Goal: Information Seeking & Learning: Learn about a topic

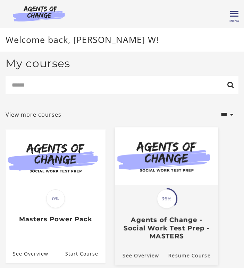
click at [146, 220] on h3 "Agents of Change - Social Work Test Prep - MASTERS" at bounding box center [167, 228] width 92 height 24
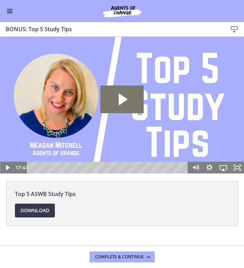
click at [12, 11] on button "Enable menu" at bounding box center [10, 11] width 8 height 8
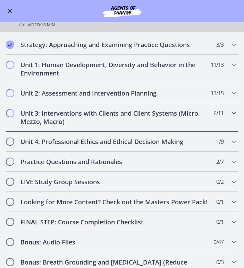
scroll to position [323, 0]
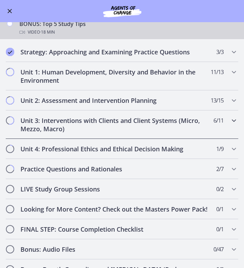
click at [123, 124] on h2 "Unit 3: Interventions with Clients and Client Systems (Micro, Mezzo, Macro)" at bounding box center [115, 125] width 190 height 17
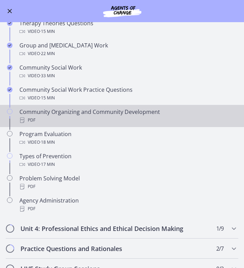
scroll to position [243, 0]
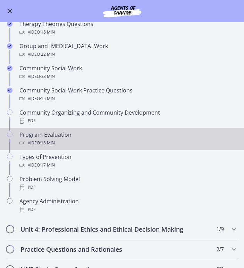
click at [89, 146] on div "Video · 18 min" at bounding box center [128, 143] width 219 height 8
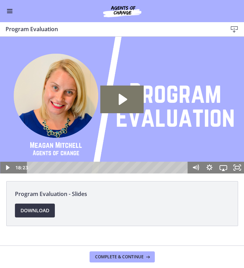
click at [27, 212] on span "Download Opens in a new window" at bounding box center [34, 211] width 29 height 8
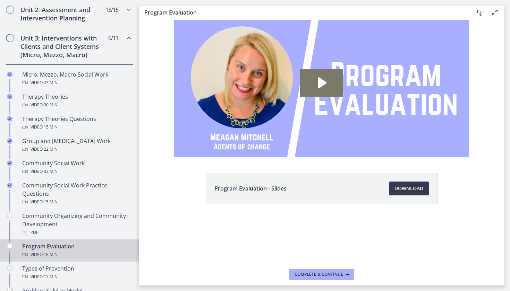
click at [244, 106] on img at bounding box center [321, 89] width 295 height 166
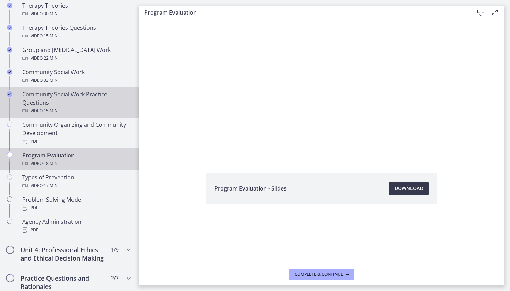
scroll to position [336, 0]
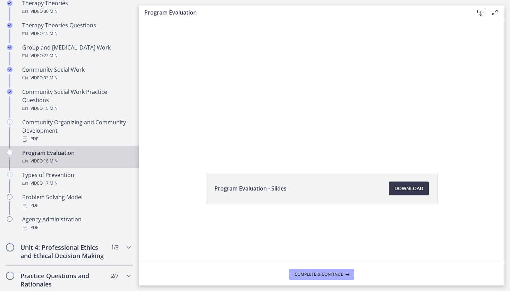
click at [244, 135] on div at bounding box center [321, 89] width 295 height 166
click at [244, 142] on div at bounding box center [321, 89] width 295 height 166
click at [244, 17] on div "Program Evaluation Download Enable fullscreen" at bounding box center [322, 13] width 366 height 15
click at [244, 15] on icon at bounding box center [494, 12] width 8 height 8
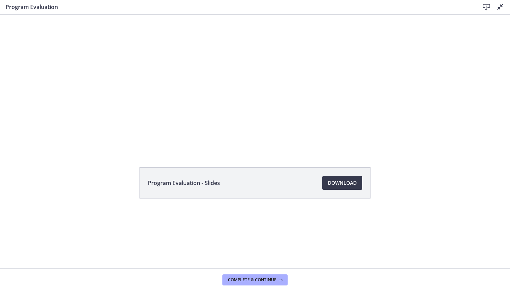
click at [244, 81] on div at bounding box center [255, 83] width 295 height 166
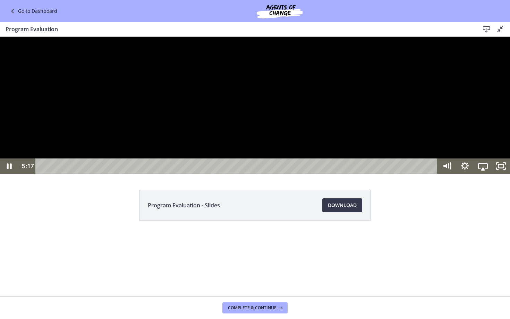
click at [0, 37] on button "Pause: cls591kiv67s72vpohu0.mp4" at bounding box center [0, 37] width 0 height 0
click at [0, 37] on button "Play Video: cls591kiv67s72vpohu0.mp4" at bounding box center [0, 37] width 0 height 0
click at [244, 176] on icon "Unfullscreen" at bounding box center [501, 166] width 22 height 18
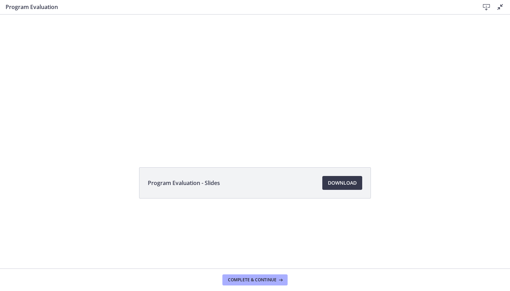
click at [244, 49] on div at bounding box center [255, 83] width 295 height 166
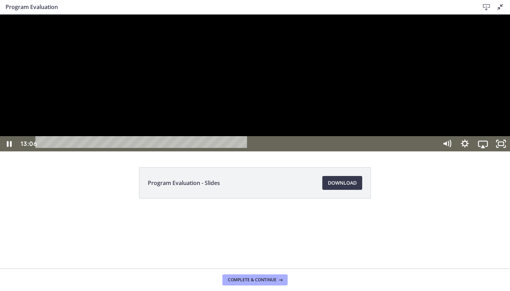
click at [244, 152] on icon "Unfullscreen" at bounding box center [501, 143] width 18 height 15
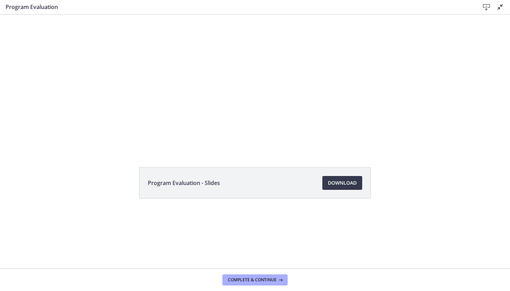
click at [244, 8] on icon at bounding box center [500, 7] width 8 height 8
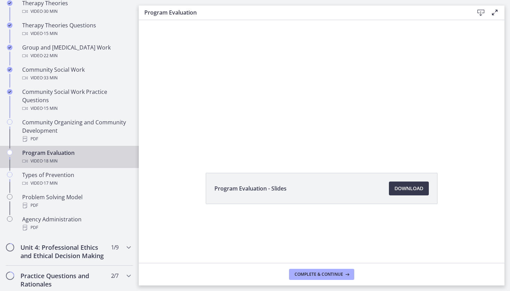
click at [244, 116] on div at bounding box center [321, 89] width 295 height 166
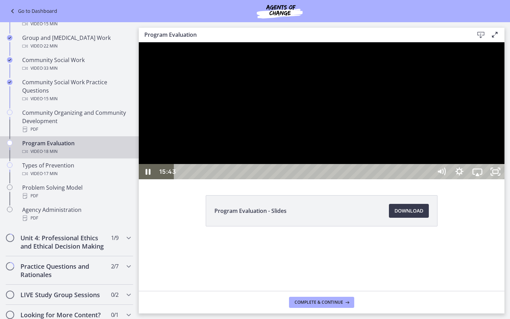
click at [244, 179] on div at bounding box center [322, 110] width 366 height 137
click at [244, 179] on icon "Unfullscreen" at bounding box center [495, 171] width 18 height 15
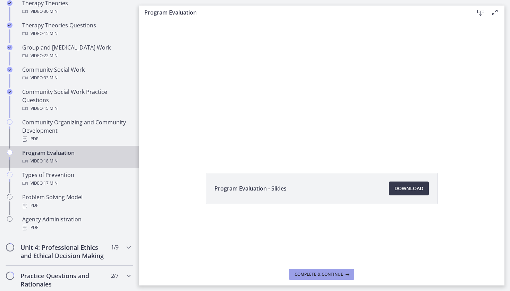
click at [244, 268] on span "Complete & continue" at bounding box center [319, 275] width 49 height 6
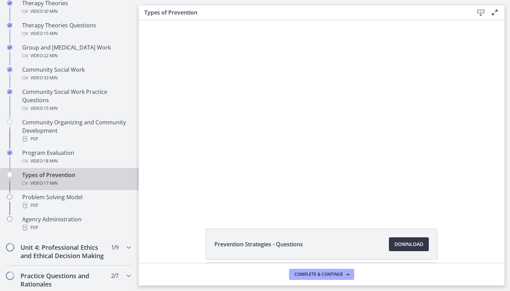
click at [244, 242] on span "Download Opens in a new window" at bounding box center [408, 244] width 29 height 8
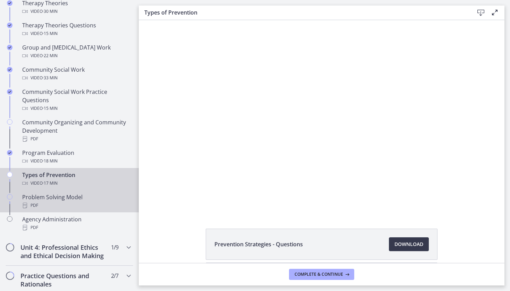
click at [89, 209] on div "PDF" at bounding box center [76, 206] width 108 height 8
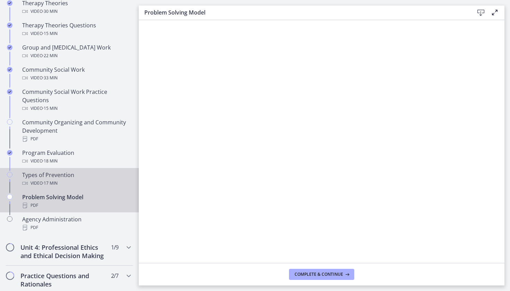
click at [75, 175] on div "Types of Prevention Video · 17 min" at bounding box center [76, 179] width 108 height 17
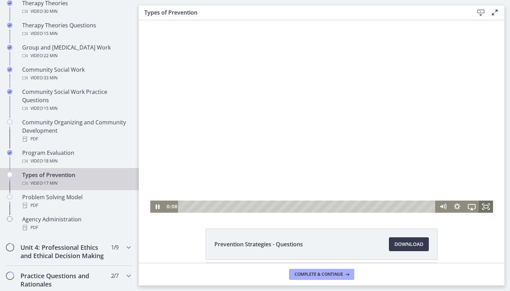
click at [244, 207] on icon "Fullscreen" at bounding box center [486, 207] width 14 height 12
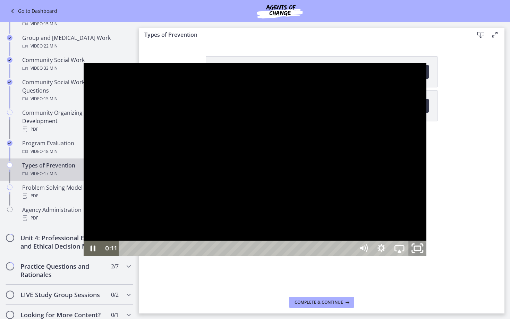
click at [244, 258] on icon "Unfullscreen" at bounding box center [418, 248] width 22 height 18
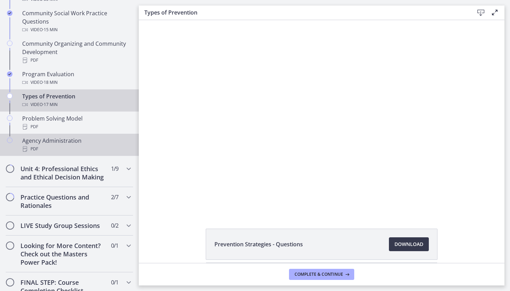
scroll to position [427, 0]
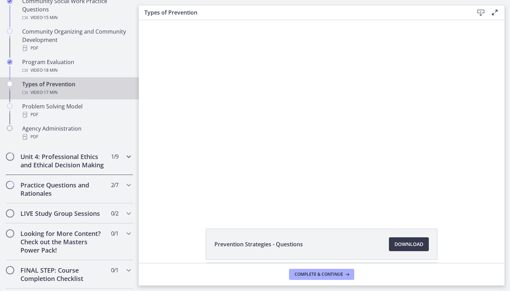
click at [89, 169] on h2 "Unit 4: Professional Ethics and Ethical Decision Making" at bounding box center [62, 161] width 85 height 17
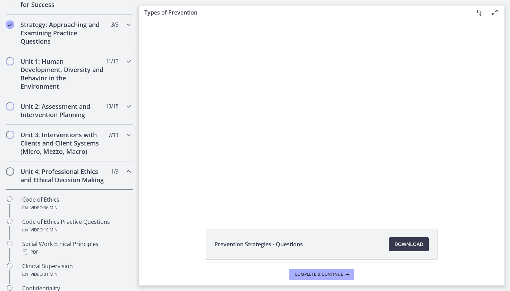
scroll to position [137, 0]
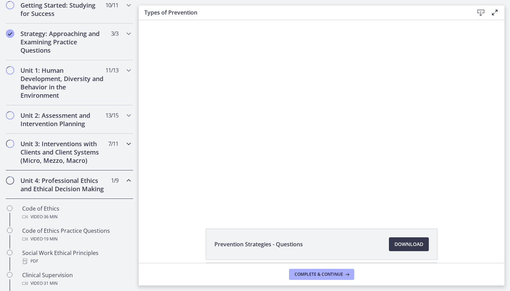
click at [79, 157] on h2 "Unit 3: Interventions with Clients and Client Systems (Micro, Mezzo, Macro)" at bounding box center [62, 152] width 85 height 25
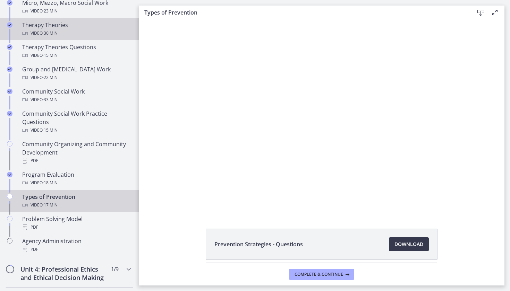
scroll to position [329, 0]
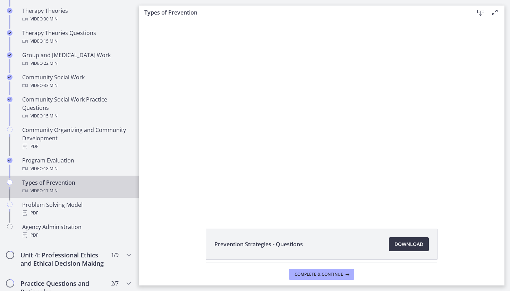
click at [244, 244] on span "Download Opens in a new window" at bounding box center [408, 244] width 29 height 8
click at [244, 179] on div at bounding box center [321, 116] width 343 height 193
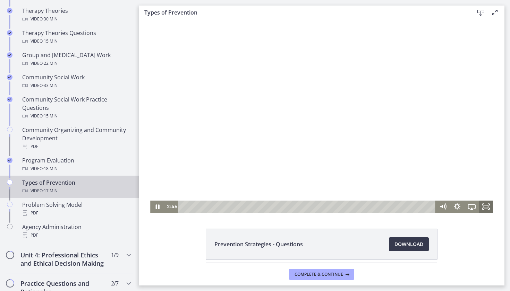
click at [244, 205] on rect "Fullscreen" at bounding box center [486, 206] width 4 height 3
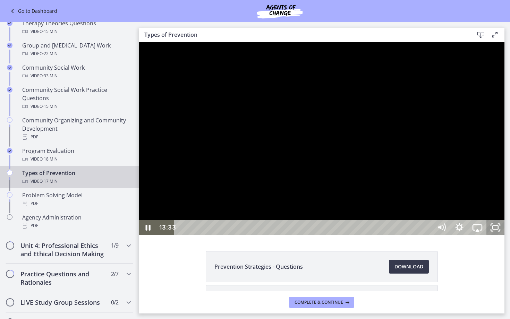
click at [244, 235] on icon "Unfullscreen" at bounding box center [495, 227] width 18 height 15
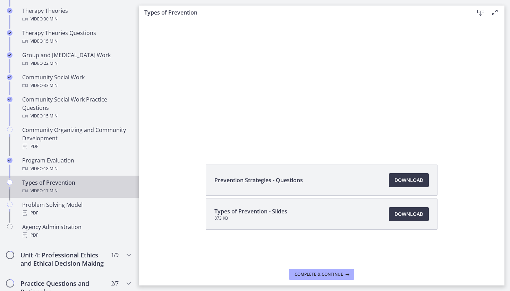
scroll to position [0, 0]
click at [244, 181] on span "Download Opens in a new window" at bounding box center [408, 180] width 29 height 8
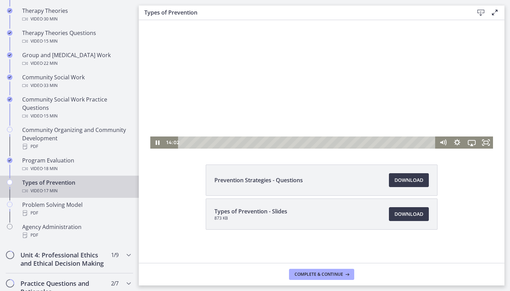
click at [222, 91] on div at bounding box center [321, 52] width 343 height 193
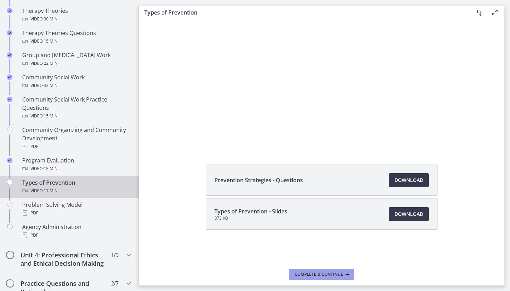
click at [244, 268] on span "Complete & continue" at bounding box center [319, 275] width 49 height 6
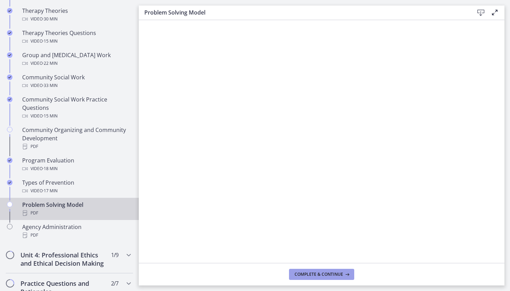
click at [244, 268] on span "Complete & continue" at bounding box center [319, 275] width 49 height 6
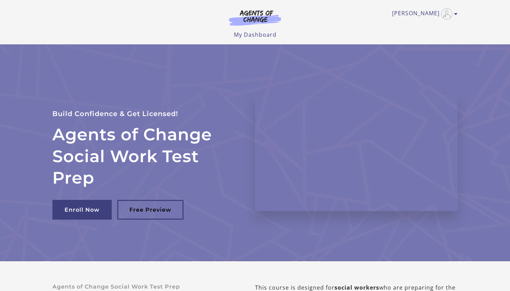
click at [452, 3] on div "Danteja W My Account Support Sign Out Toggle menu Menu My Dashboard My Account …" at bounding box center [254, 19] width 405 height 39
click at [445, 9] on img "Toggle menu" at bounding box center [446, 13] width 11 height 11
click at [429, 28] on link "My Account" at bounding box center [428, 25] width 61 height 12
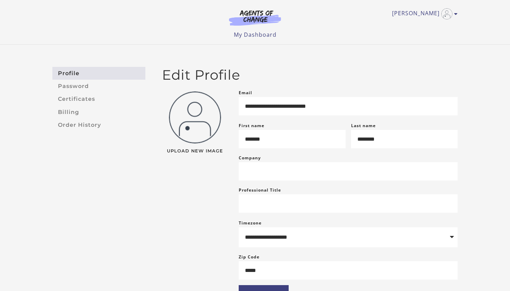
click at [251, 25] on img at bounding box center [255, 18] width 67 height 16
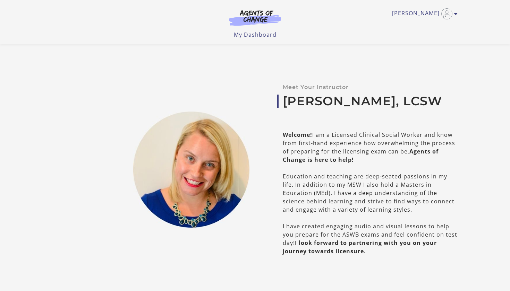
scroll to position [277, 0]
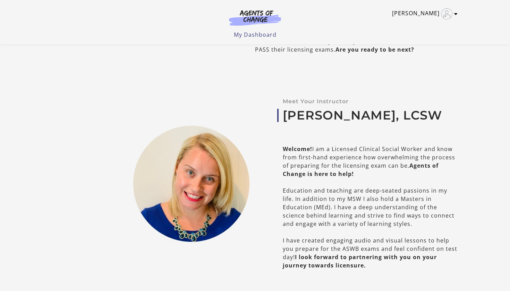
click at [423, 17] on link "Danteja W" at bounding box center [423, 13] width 62 height 11
click at [423, 25] on link "My Account" at bounding box center [428, 25] width 61 height 12
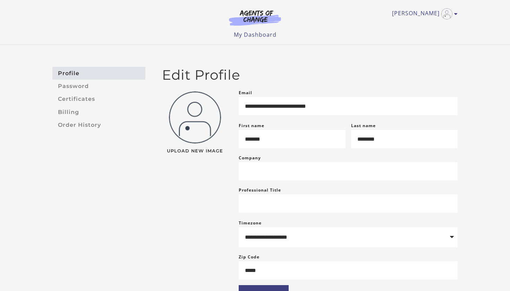
click at [278, 34] on ul "My Dashboard My Account Support Sign Out" at bounding box center [254, 35] width 405 height 8
click at [270, 35] on link "My Dashboard" at bounding box center [255, 35] width 43 height 8
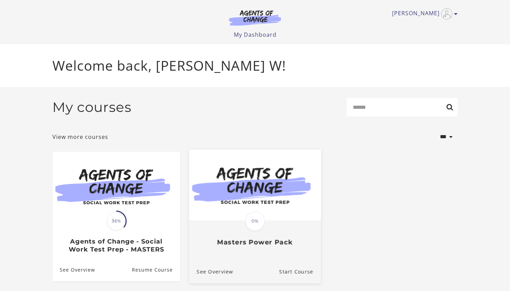
click at [246, 158] on img at bounding box center [255, 185] width 132 height 71
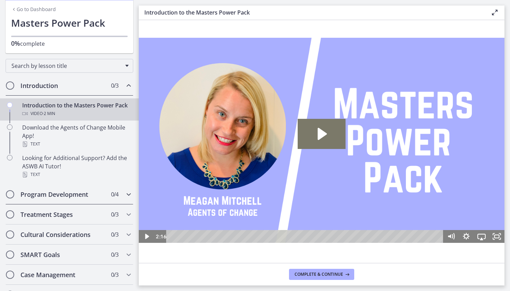
scroll to position [36, 0]
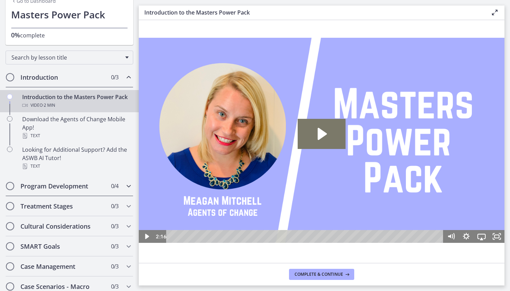
click at [47, 194] on div "Program Development 0 / 4 Completed" at bounding box center [70, 186] width 128 height 20
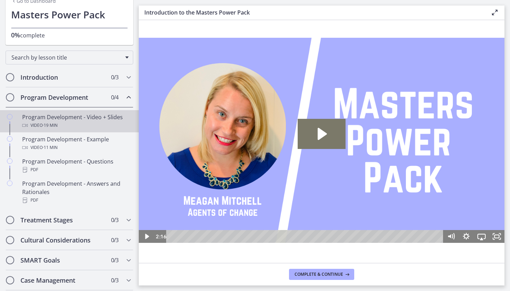
click at [71, 125] on div "Video · 19 min" at bounding box center [76, 125] width 108 height 8
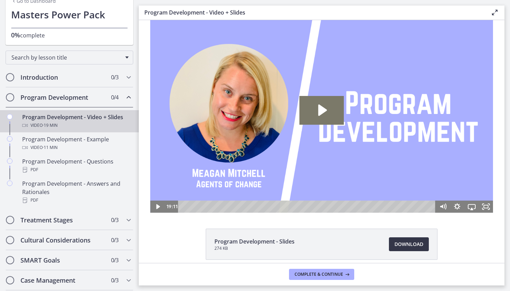
click at [390, 240] on link "Download Opens in a new window" at bounding box center [409, 245] width 40 height 14
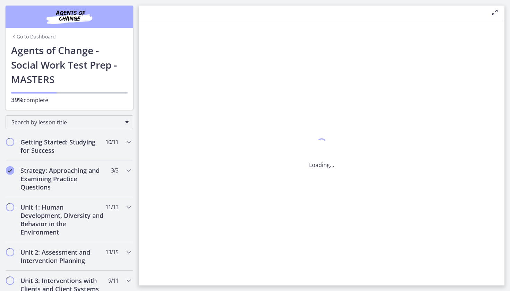
scroll to position [0, 0]
click at [312, 271] on button "Complete & continue" at bounding box center [321, 274] width 65 height 11
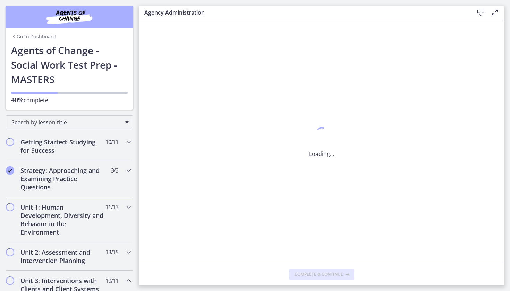
scroll to position [0, 0]
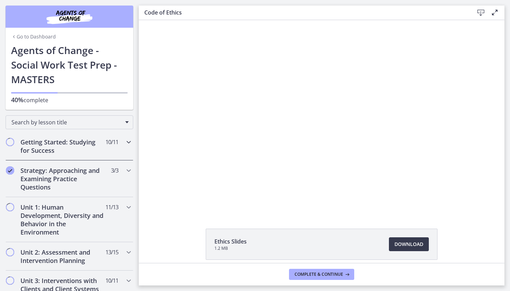
click at [65, 145] on h2 "Getting Started: Studying for Success" at bounding box center [62, 146] width 85 height 17
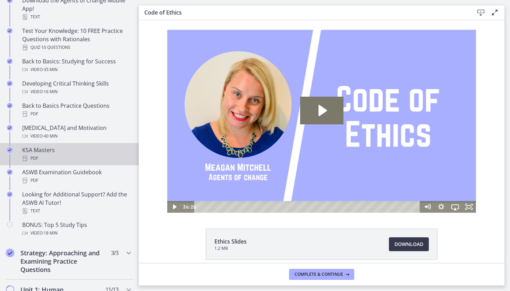
scroll to position [195, 0]
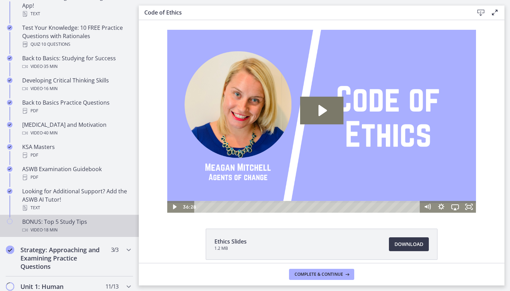
click at [66, 221] on div "BONUS: Top 5 Study Tips Video · 18 min" at bounding box center [76, 226] width 108 height 17
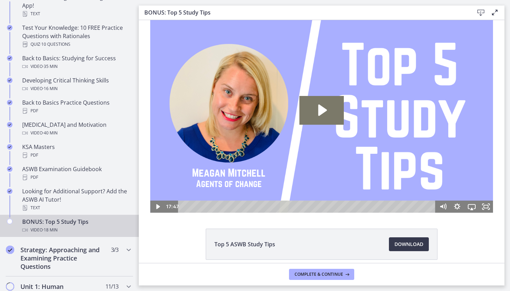
click at [317, 266] on footer "Complete & continue" at bounding box center [322, 274] width 366 height 23
click at [314, 271] on button "Complete & continue" at bounding box center [321, 274] width 65 height 11
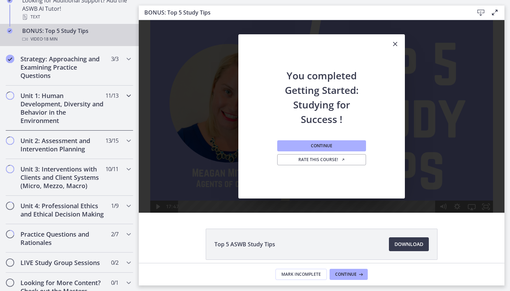
scroll to position [391, 0]
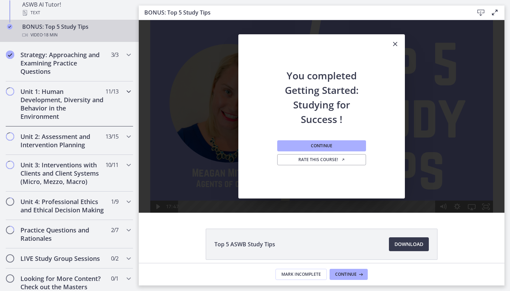
click at [67, 116] on h2 "Unit 1: Human Development, Diversity and Behavior in the Environment" at bounding box center [62, 103] width 85 height 33
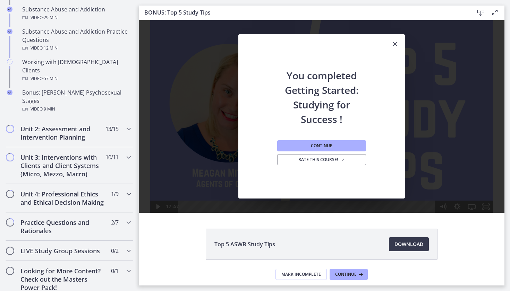
scroll to position [478, 0]
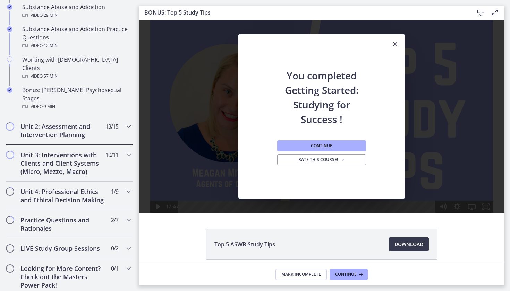
click at [63, 122] on h2 "Unit 2: Assessment and Intervention Planning" at bounding box center [62, 130] width 85 height 17
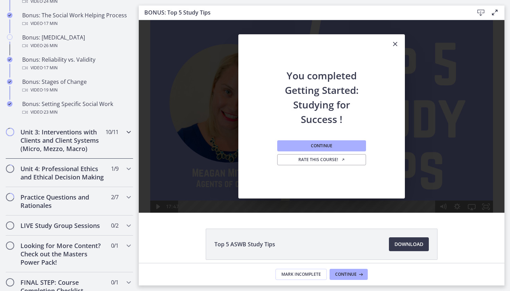
click at [52, 133] on h2 "Unit 3: Interventions with Clients and Client Systems (Micro, Mezzo, Macro)" at bounding box center [62, 140] width 85 height 25
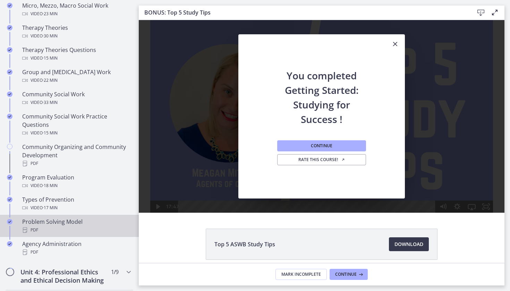
scroll to position [298, 0]
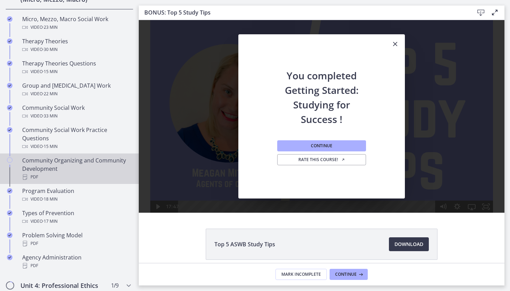
click at [48, 179] on div "PDF" at bounding box center [76, 177] width 108 height 8
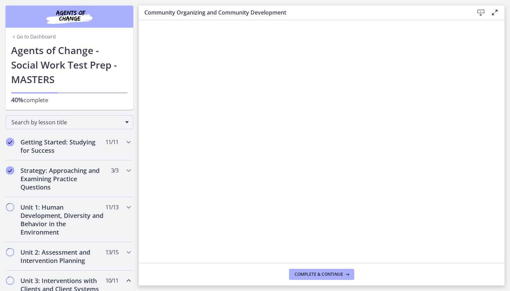
click at [25, 33] on div "Go to Dashboard" at bounding box center [70, 35] width 128 height 15
click at [25, 34] on link "Go to Dashboard" at bounding box center [33, 36] width 45 height 7
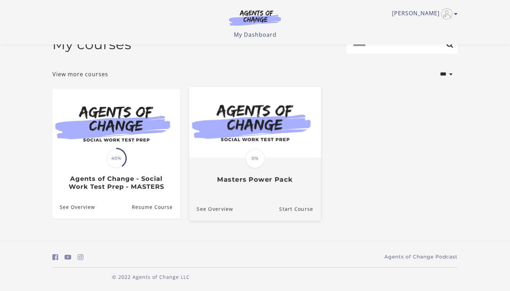
scroll to position [19, 0]
click at [237, 129] on img at bounding box center [255, 122] width 132 height 71
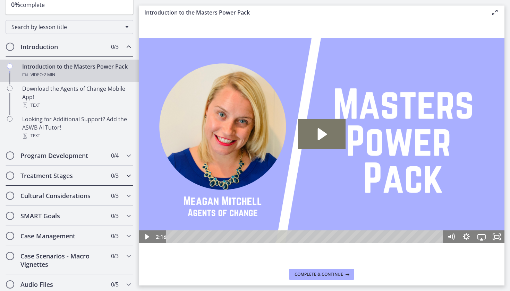
scroll to position [67, 0]
click at [68, 157] on h2 "Program Development" at bounding box center [62, 155] width 85 height 8
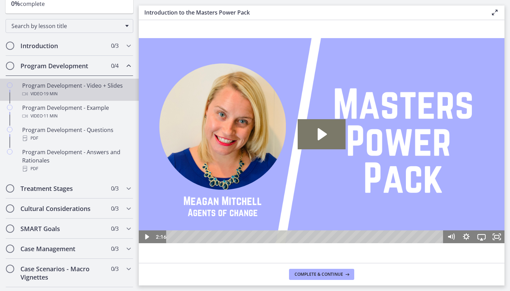
click at [66, 97] on div "Video · 19 min" at bounding box center [76, 94] width 108 height 8
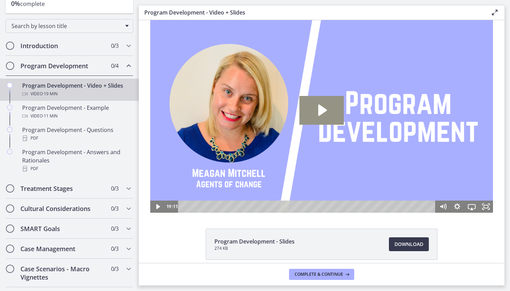
click at [303, 110] on icon "Play Video: cdsdn3g2imvr0n222r7g.mp4" at bounding box center [321, 110] width 45 height 28
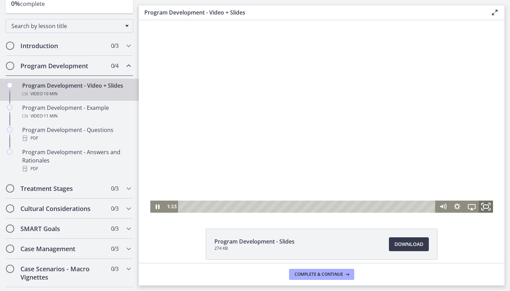
click at [483, 209] on icon "Fullscreen" at bounding box center [485, 206] width 17 height 15
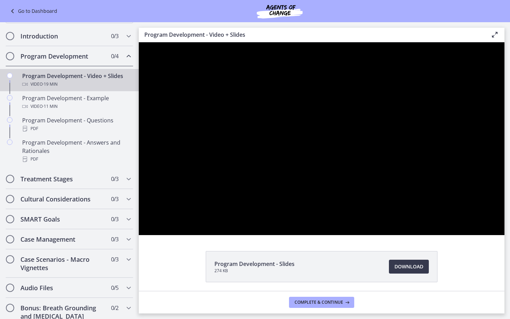
click at [479, 235] on div at bounding box center [322, 138] width 366 height 193
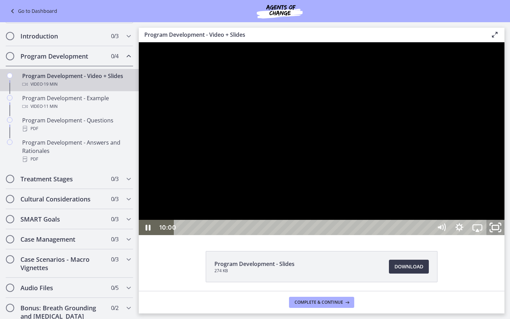
click at [506, 237] on icon "Unfullscreen" at bounding box center [496, 228] width 22 height 18
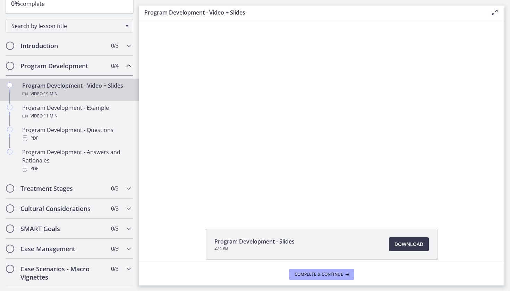
click at [486, 207] on button "Fullscreen" at bounding box center [486, 207] width 14 height 12
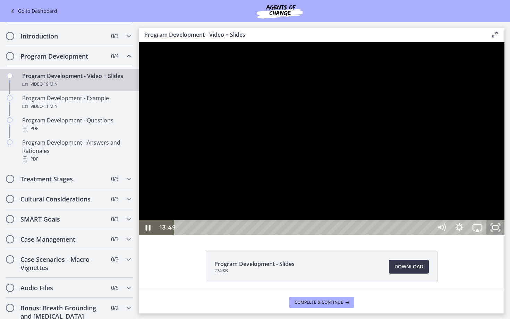
click at [498, 229] on rect "Unfullscreen" at bounding box center [496, 227] width 6 height 3
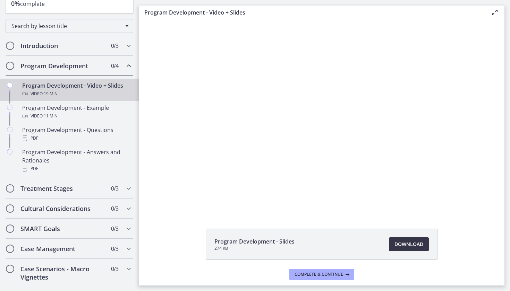
click at [396, 248] on span "Download Opens in a new window" at bounding box center [408, 244] width 29 height 8
click at [332, 282] on footer "Complete & continue" at bounding box center [322, 274] width 366 height 23
click at [328, 277] on span "Complete & continue" at bounding box center [319, 275] width 49 height 6
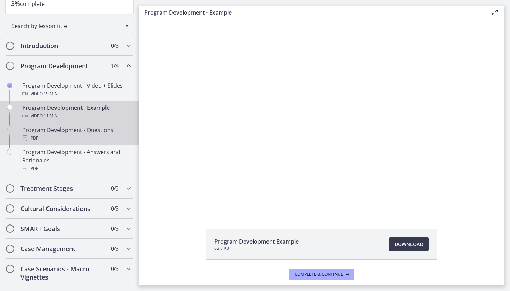
click at [96, 127] on div "Program Development - Questions PDF" at bounding box center [76, 134] width 108 height 17
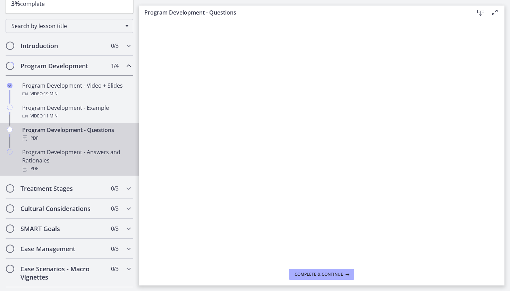
click at [105, 155] on div "Program Development - Answers and Rationales PDF" at bounding box center [76, 160] width 108 height 25
